Goal: Check status: Check status

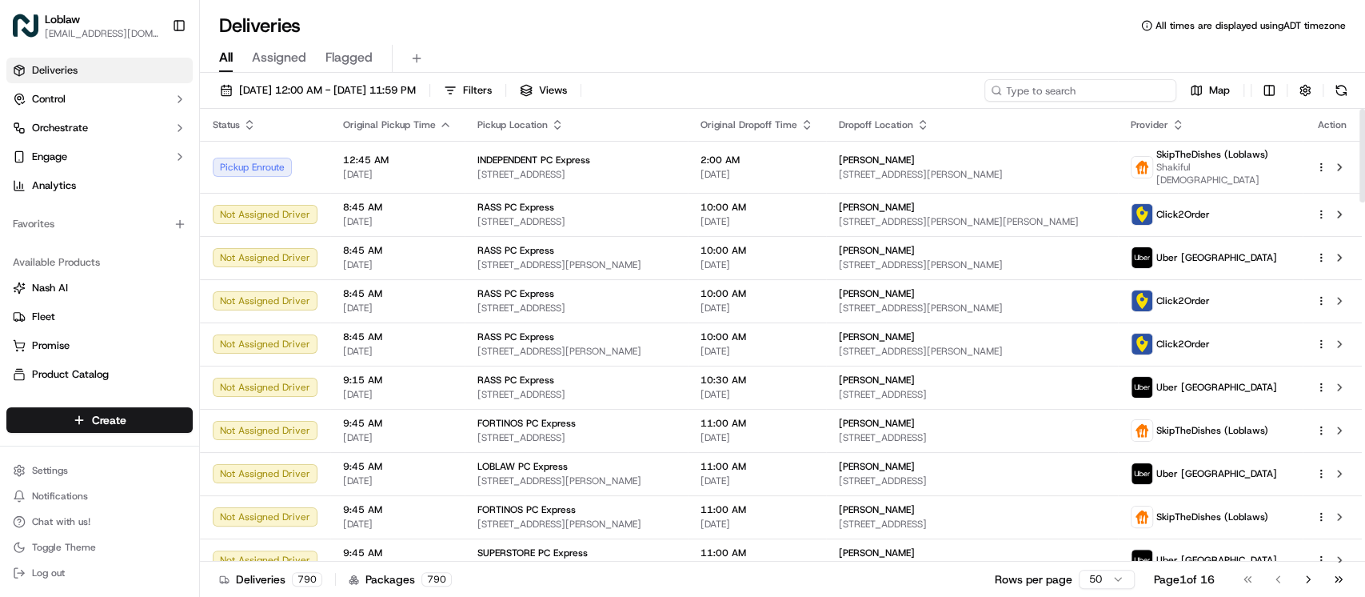
click at [1105, 91] on input at bounding box center [1080, 90] width 192 height 22
paste input "531900013472145"
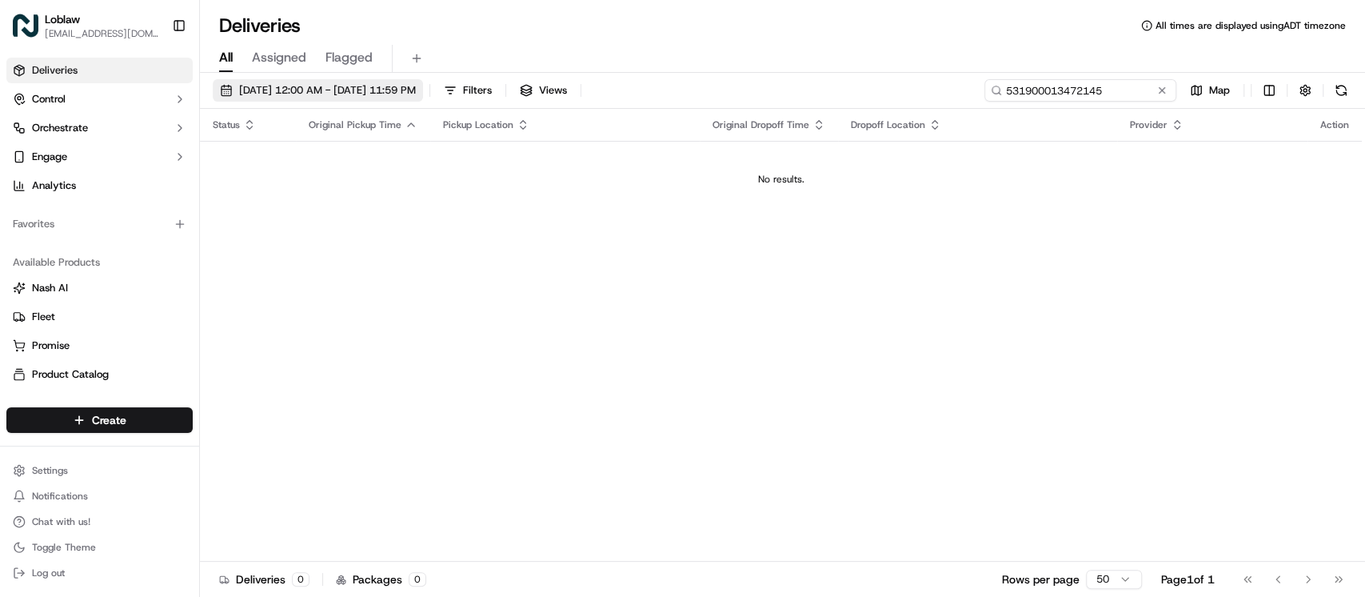
type input "531900013472145"
click at [408, 94] on span "Sep 16 2025 12:00 AM - Sep 16 2025 11:59 PM" at bounding box center [327, 90] width 177 height 14
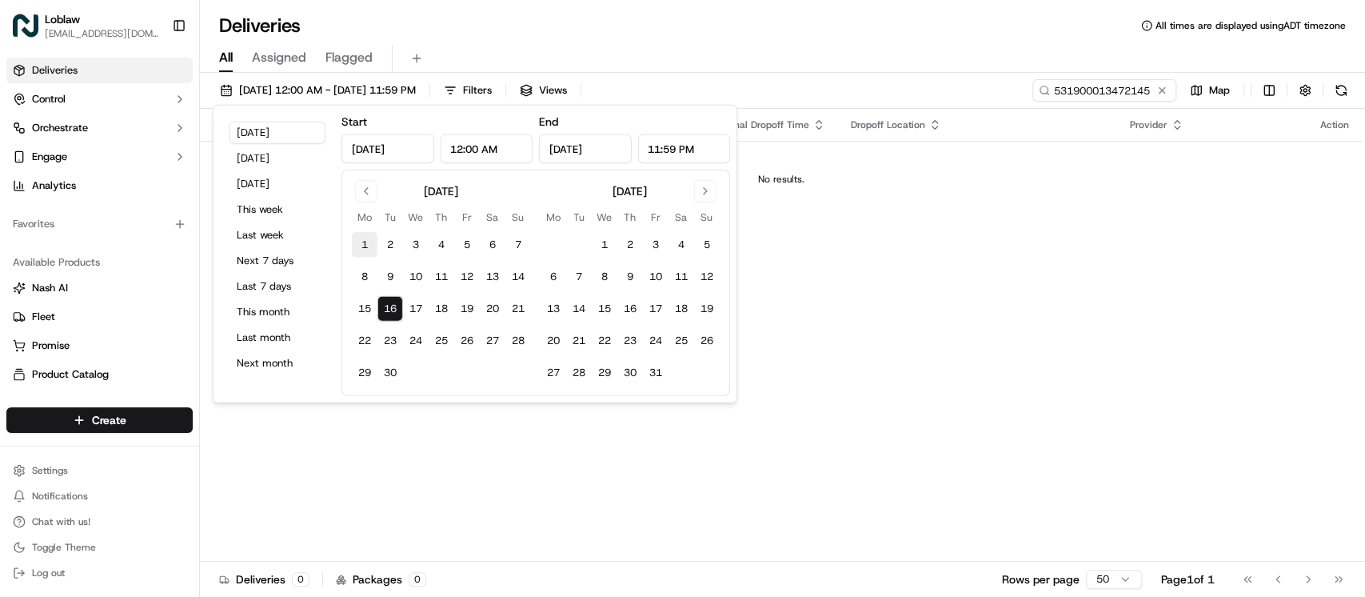
click at [368, 250] on button "1" at bounding box center [365, 245] width 26 height 26
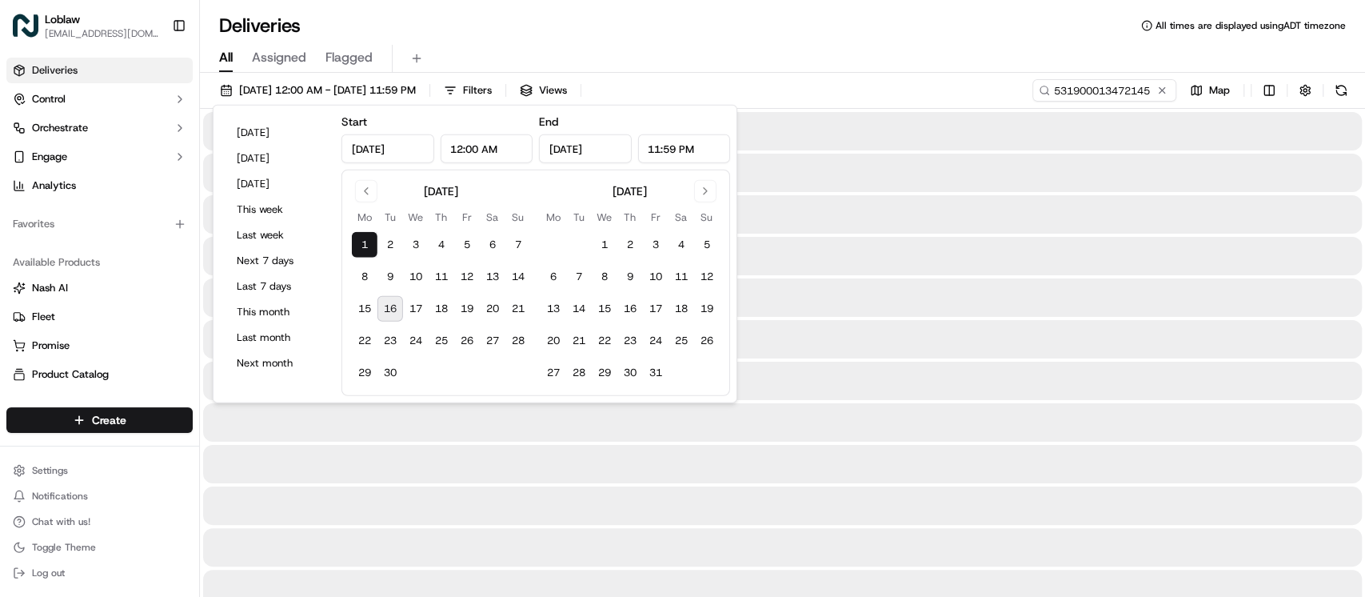
type input "Sep 1, 2025"
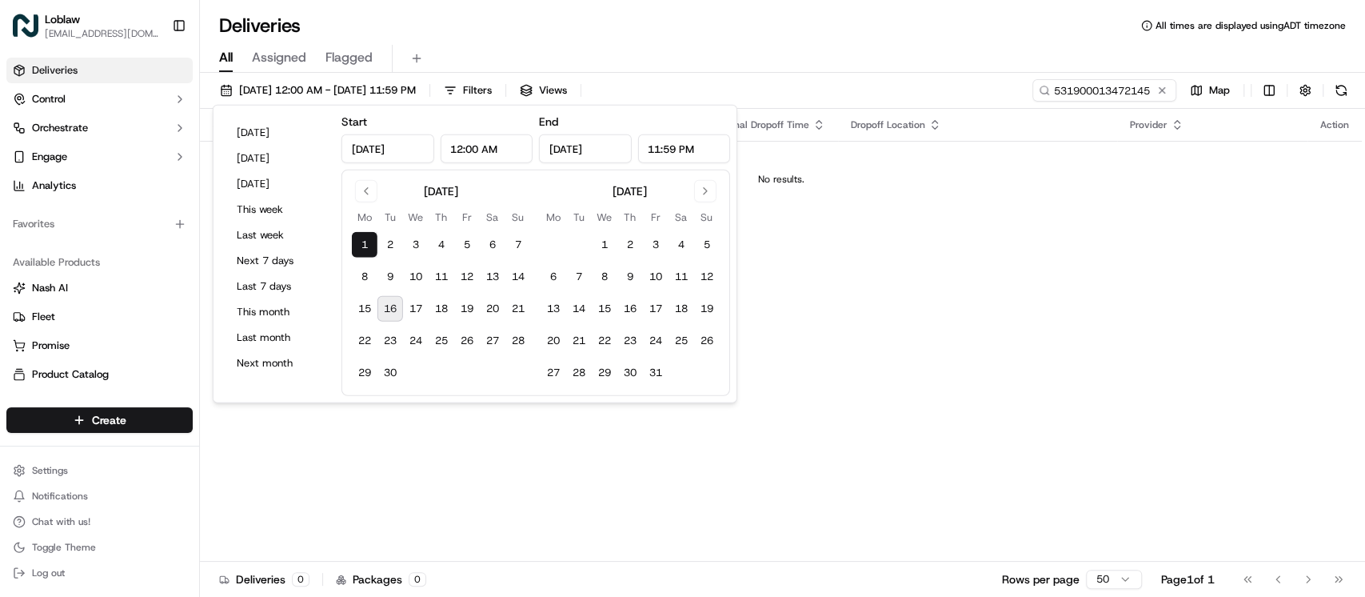
click at [392, 317] on button "16" at bounding box center [390, 309] width 26 height 26
type input "Sep 16, 2025"
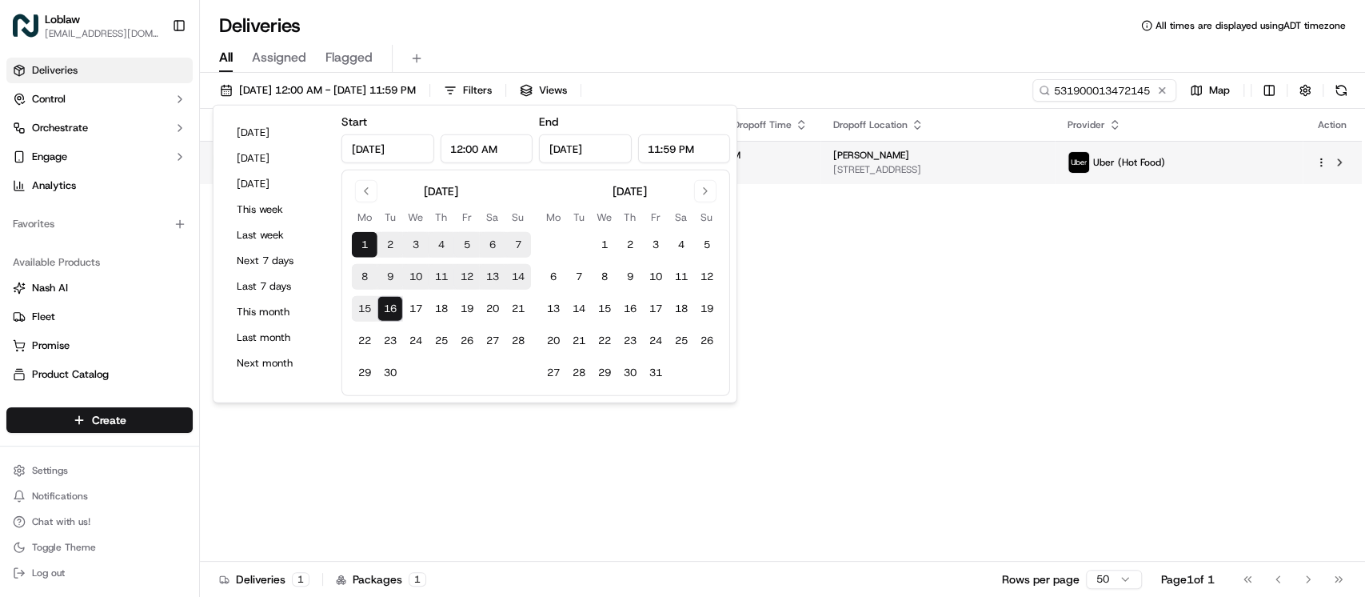
click at [888, 164] on span "[STREET_ADDRESS]" at bounding box center [937, 169] width 208 height 13
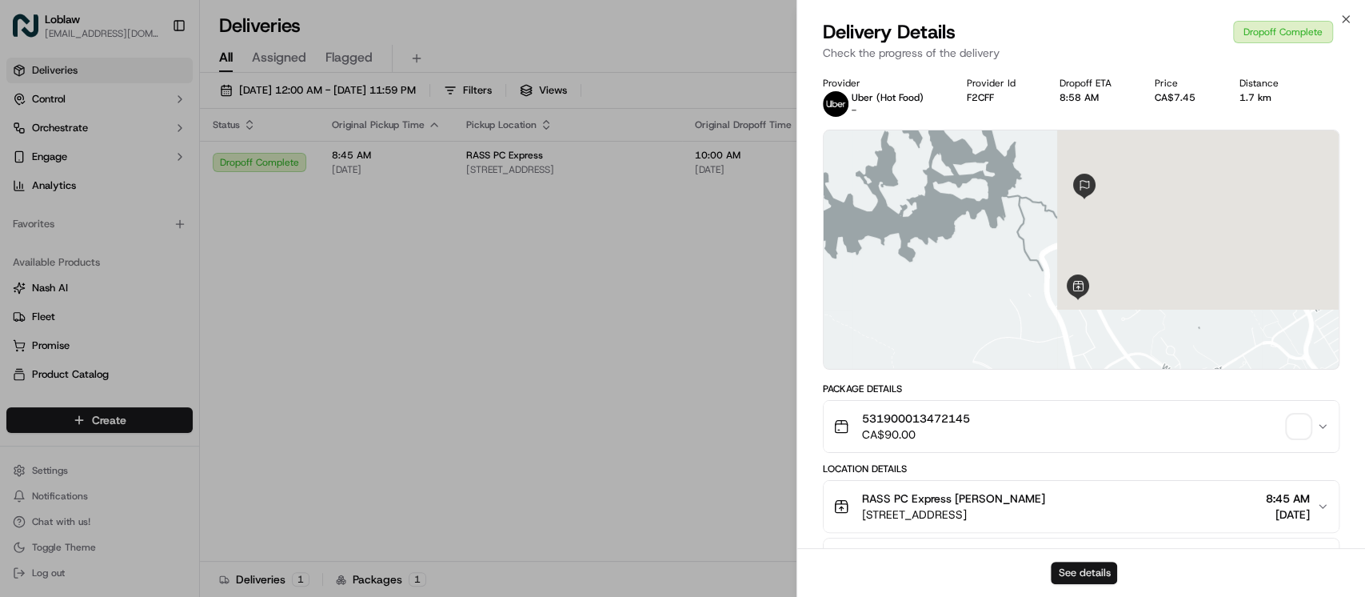
click at [1068, 575] on button "See details" at bounding box center [1084, 572] width 66 height 22
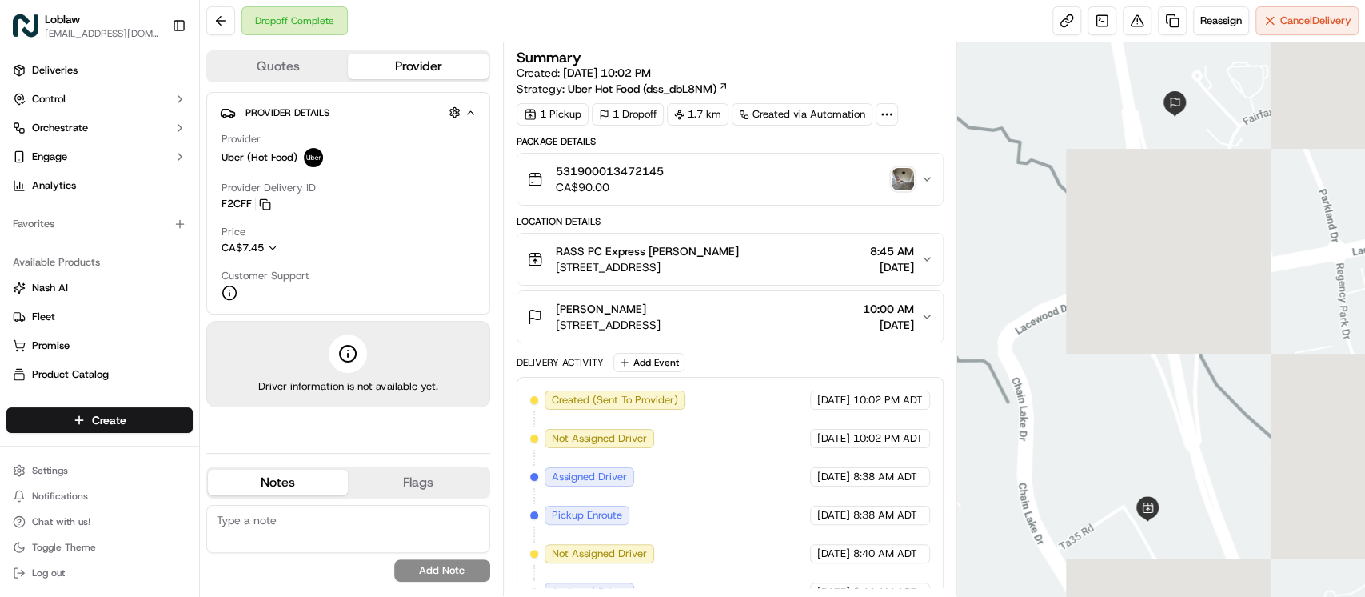
click at [884, 176] on div "531900013472145 CA$90.00" at bounding box center [723, 179] width 393 height 32
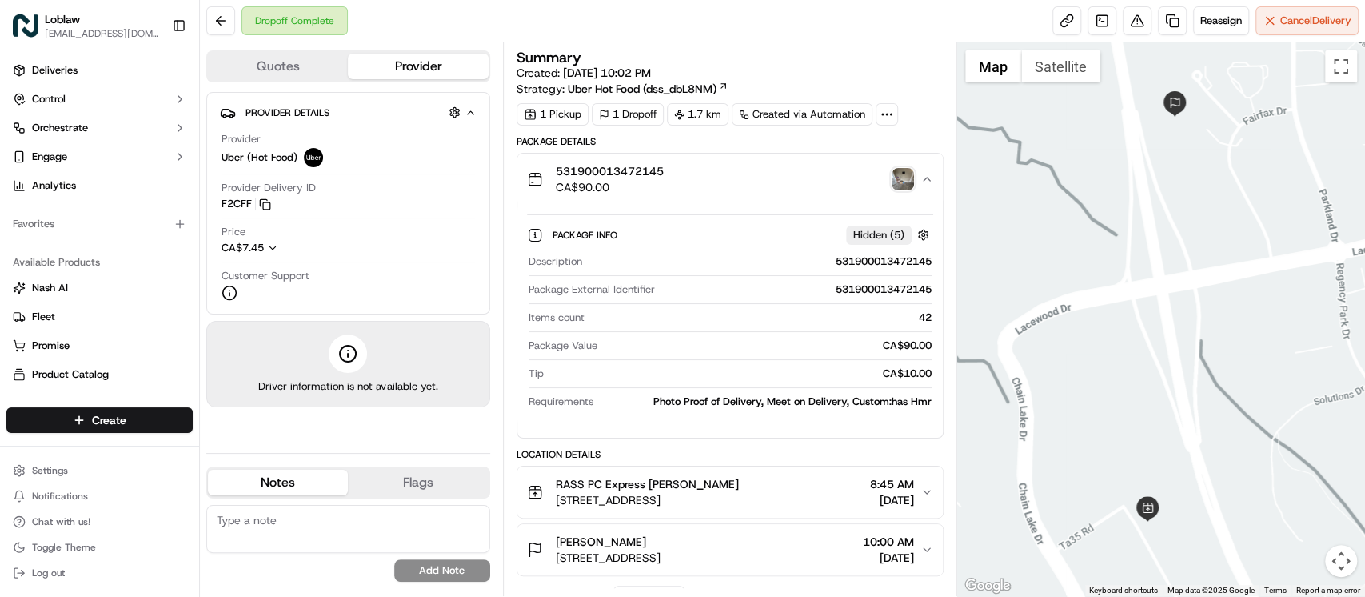
click at [893, 178] on img "button" at bounding box center [903, 179] width 22 height 22
